Goal: Information Seeking & Learning: Compare options

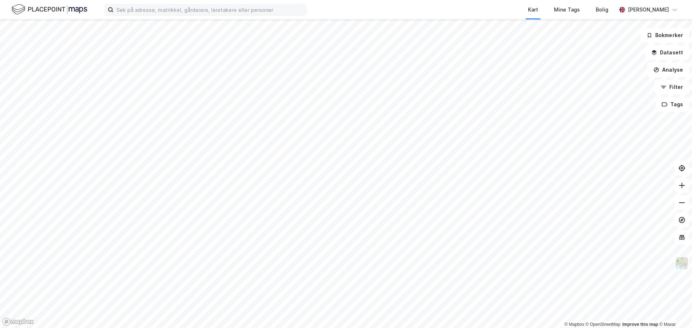
click at [160, 15] on label at bounding box center [206, 10] width 202 height 12
click at [160, 15] on input at bounding box center [210, 9] width 193 height 11
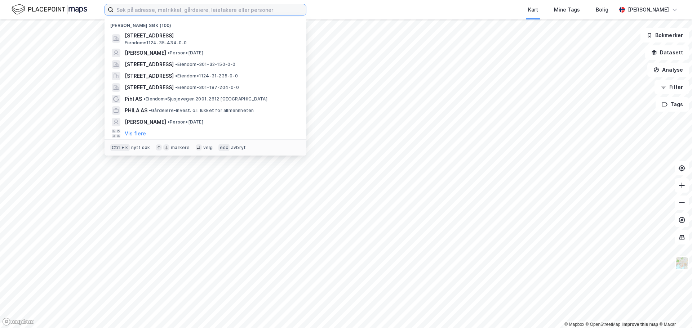
click at [160, 13] on input at bounding box center [210, 9] width 193 height 11
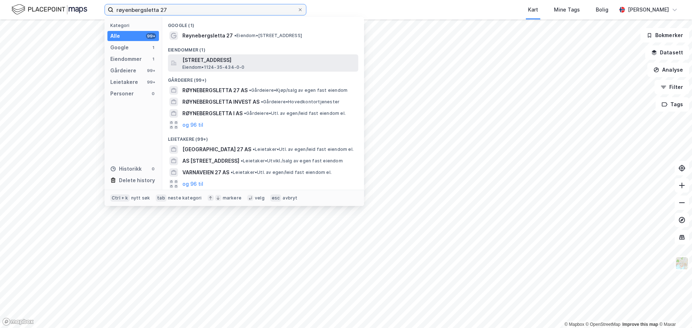
type input "røyenbergsletta 27"
click at [203, 59] on span "[STREET_ADDRESS]" at bounding box center [268, 60] width 173 height 9
